Goal: Task Accomplishment & Management: Manage account settings

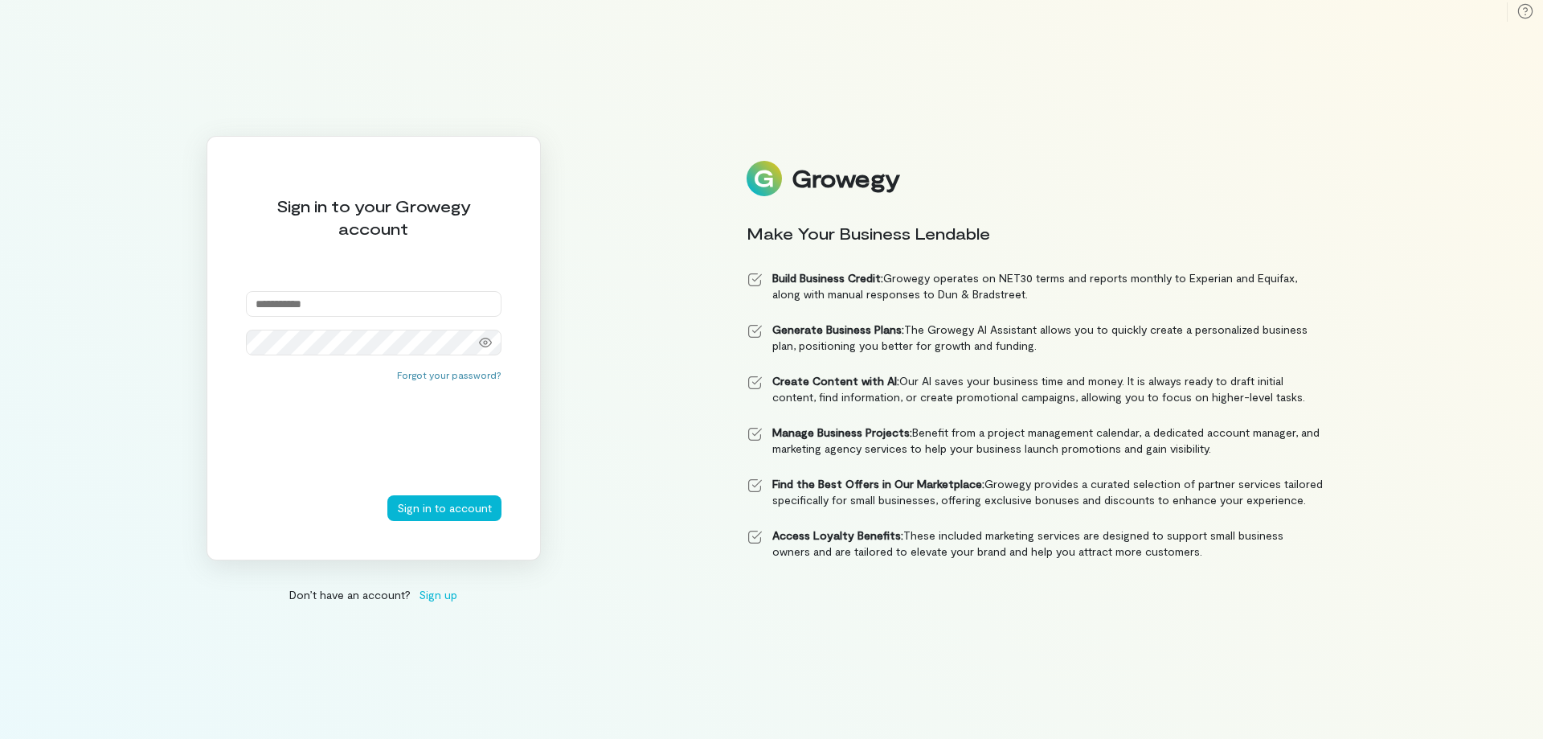
type input "**********"
click at [439, 506] on button "Sign in to account" at bounding box center [444, 508] width 114 height 26
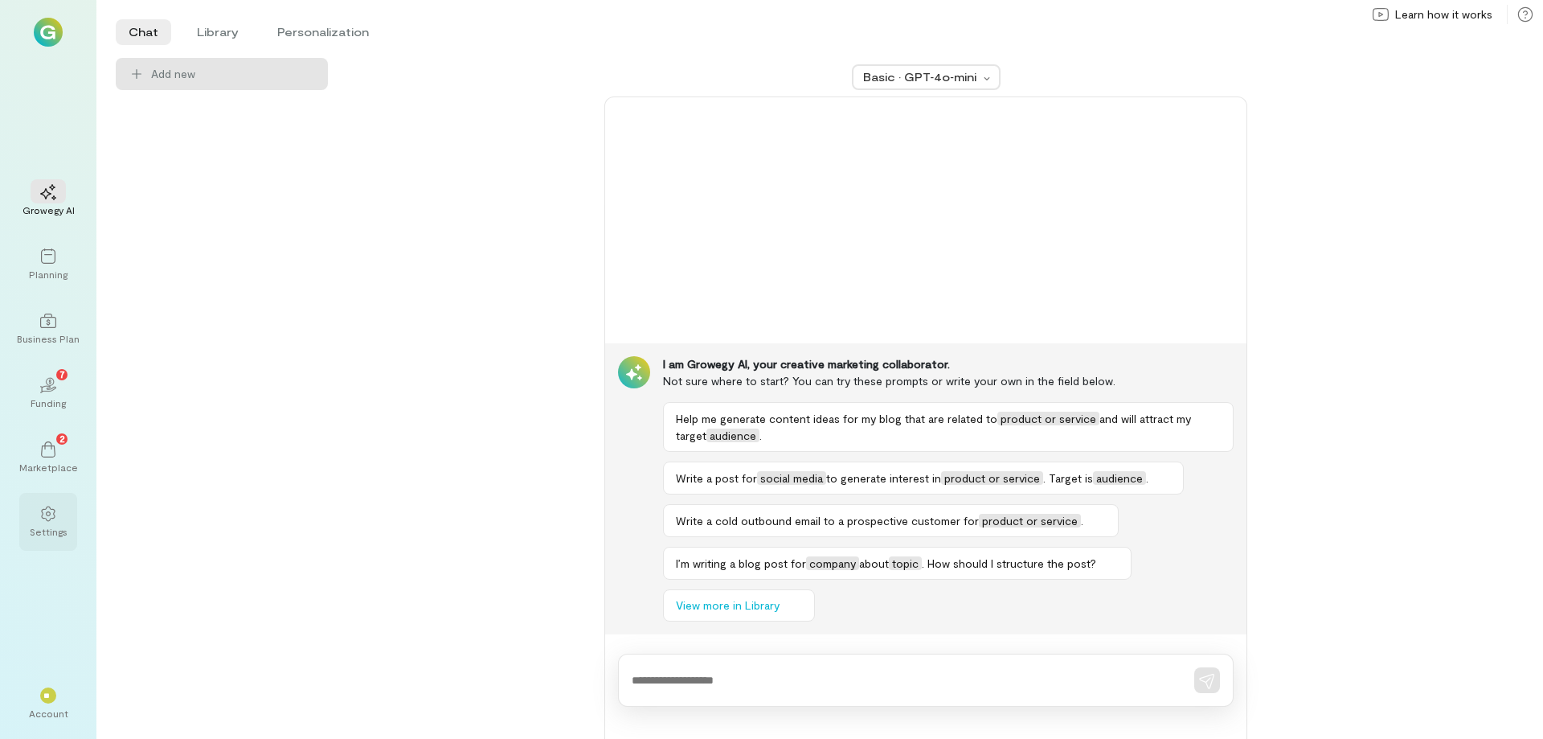
click at [56, 517] on div at bounding box center [48, 513] width 35 height 24
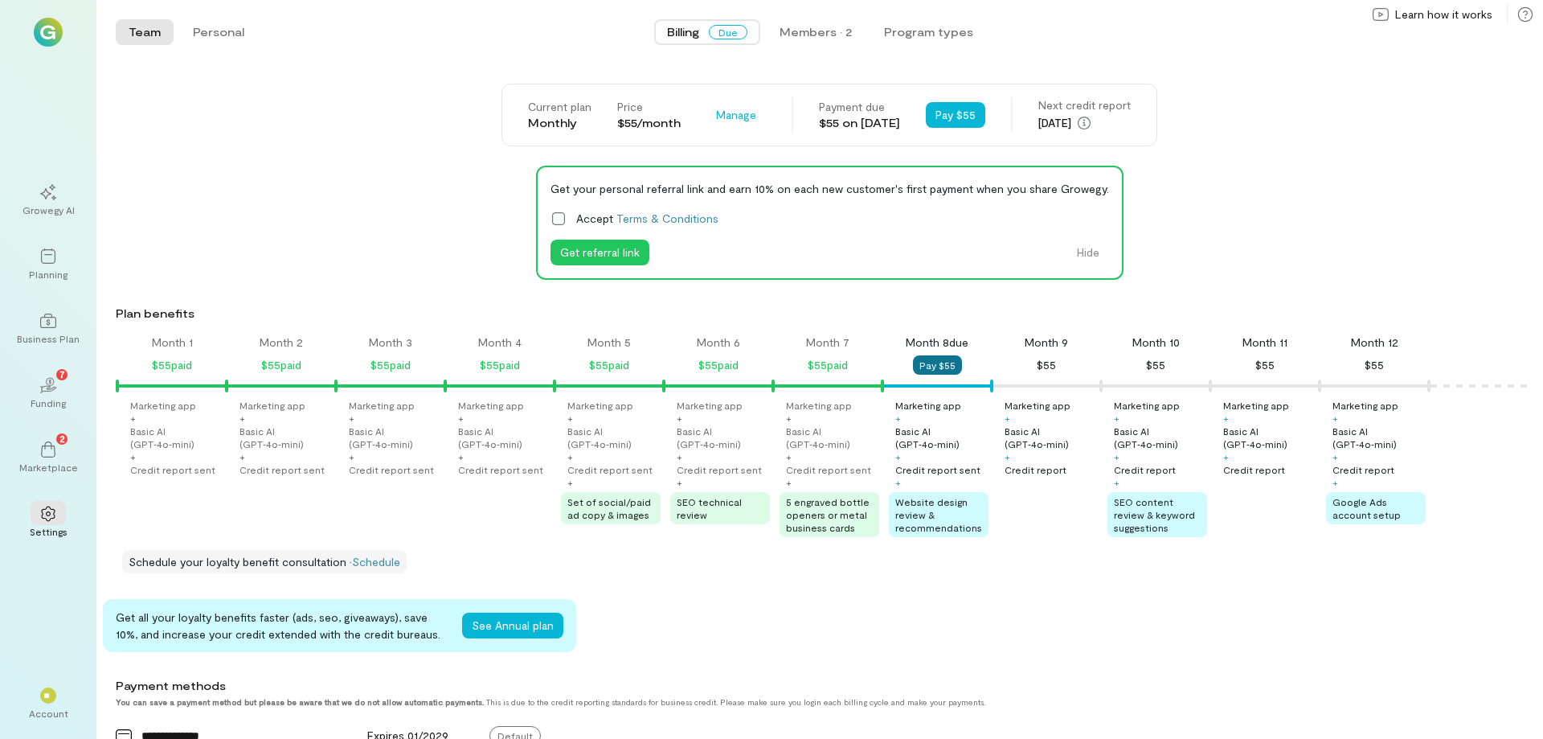
click at [953, 371] on button "Pay $55" at bounding box center [937, 364] width 49 height 19
